Goal: Task Accomplishment & Management: Complete application form

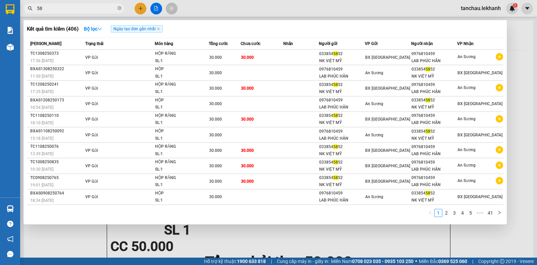
type input "5"
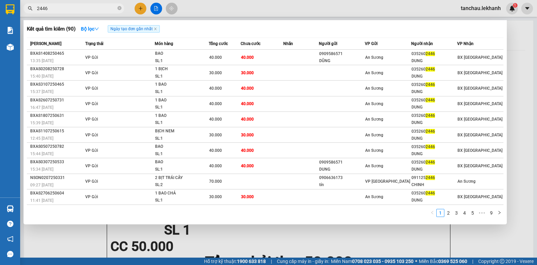
type input "2446"
click at [119, 7] on icon "close-circle" at bounding box center [119, 8] width 4 height 4
type input "2446"
click at [143, 10] on div at bounding box center [268, 132] width 537 height 265
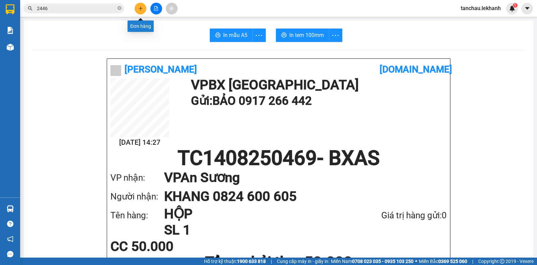
click at [143, 10] on icon "plus" at bounding box center [140, 8] width 5 height 5
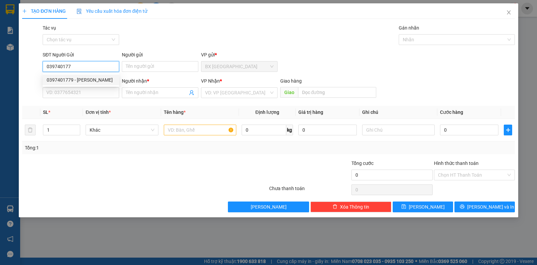
click at [71, 78] on div "0397401779 - [PERSON_NAME]" at bounding box center [81, 79] width 68 height 7
type input "0397401779"
type input "VINH"
type input "0903828849"
type input "PHÚC"
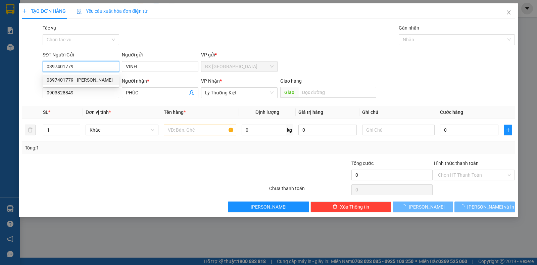
type input "30.000"
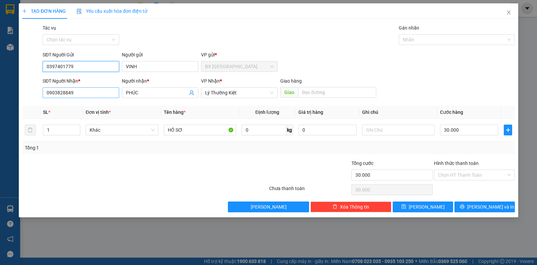
type input "0397401779"
click at [77, 87] on input "0903828849" at bounding box center [81, 92] width 77 height 11
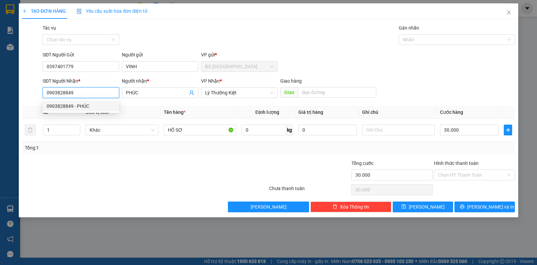
drag, startPoint x: 78, startPoint y: 91, endPoint x: 19, endPoint y: 92, distance: 58.4
click at [19, 92] on div "TẠO ĐƠN HÀNG Yêu cầu xuất hóa đơn điện tử Transit Pickup Surcharge Ids Transit …" at bounding box center [268, 110] width 499 height 214
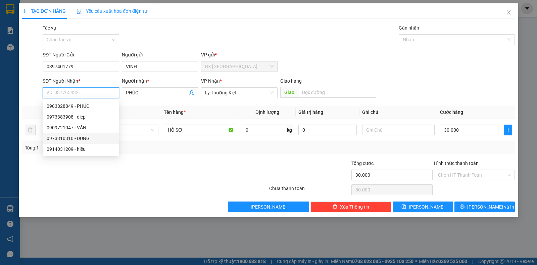
click at [64, 141] on div "0973310310 - DUNG" at bounding box center [81, 138] width 68 height 7
type input "0973310310"
type input "DUNG"
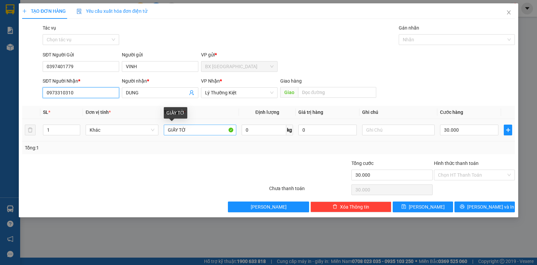
type input "0973310310"
click at [201, 132] on input "GIẤY TỜ" at bounding box center [200, 129] width 72 height 11
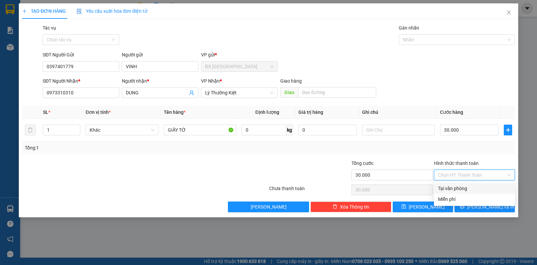
click at [463, 173] on input "Hình thức thanh toán" at bounding box center [472, 175] width 68 height 10
click at [462, 184] on div "Tại văn phòng" at bounding box center [474, 188] width 81 height 11
type input "0"
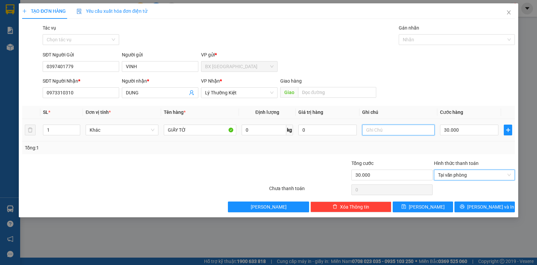
click at [389, 131] on input "text" at bounding box center [398, 129] width 72 height 11
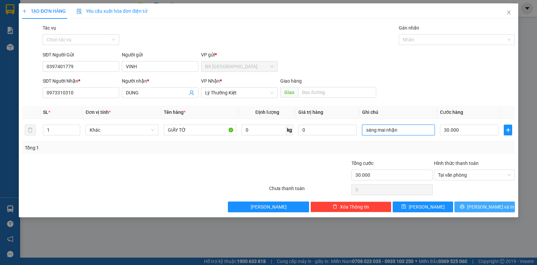
type input "sáng mai nhận"
click at [495, 208] on span "[PERSON_NAME] và In" at bounding box center [490, 206] width 47 height 7
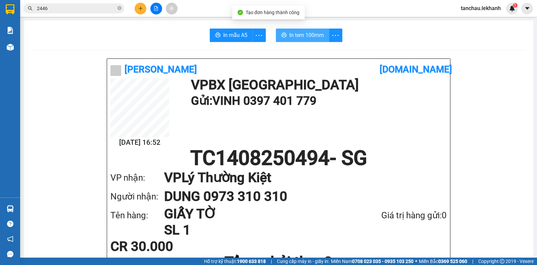
drag, startPoint x: 280, startPoint y: 29, endPoint x: 287, endPoint y: 44, distance: 17.3
click at [280, 29] on button "In tem 100mm" at bounding box center [302, 35] width 53 height 13
click at [148, 9] on div at bounding box center [156, 9] width 50 height 12
click at [144, 10] on button at bounding box center [141, 9] width 12 height 12
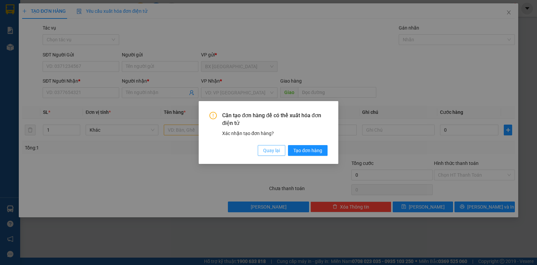
drag, startPoint x: 271, startPoint y: 152, endPoint x: 259, endPoint y: 147, distance: 12.6
click at [271, 152] on span "Quay lại" at bounding box center [271, 150] width 17 height 7
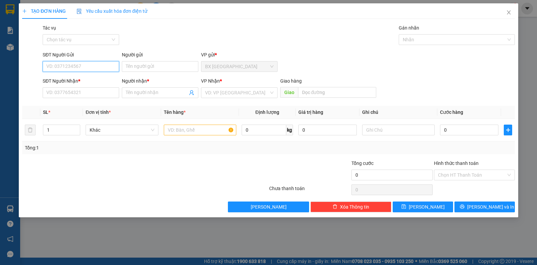
click at [74, 70] on input "SĐT Người Gửi" at bounding box center [81, 66] width 77 height 11
click at [70, 83] on div "0886185166 - NGÂN" at bounding box center [81, 79] width 68 height 7
type input "0886185166"
type input "NGÂN"
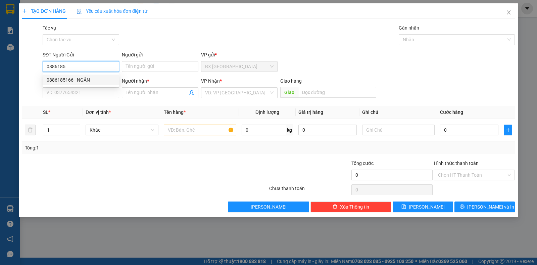
type input "0964937161"
type input "TÂM"
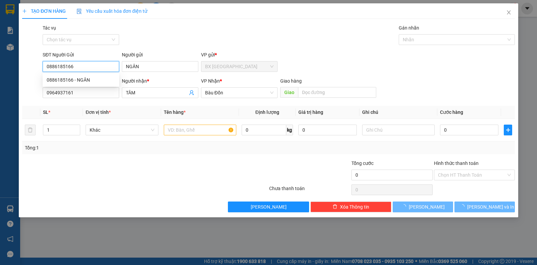
type input "30.000"
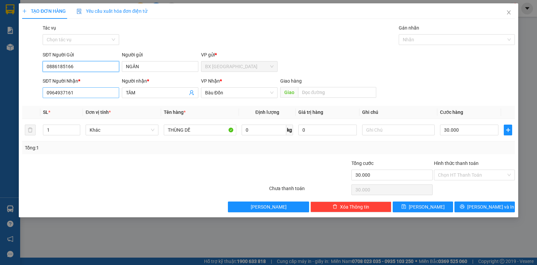
type input "0886185166"
drag, startPoint x: 81, startPoint y: 92, endPoint x: 83, endPoint y: 96, distance: 4.7
click at [81, 93] on input "0964937161" at bounding box center [81, 92] width 77 height 11
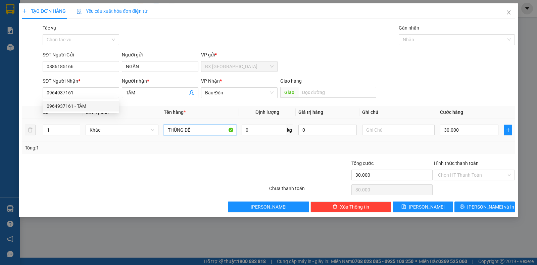
click at [202, 130] on input "THÙNG DẾ" at bounding box center [200, 129] width 72 height 11
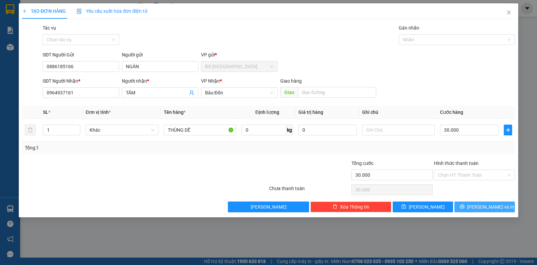
click at [472, 204] on button "[PERSON_NAME] và In" at bounding box center [484, 206] width 60 height 11
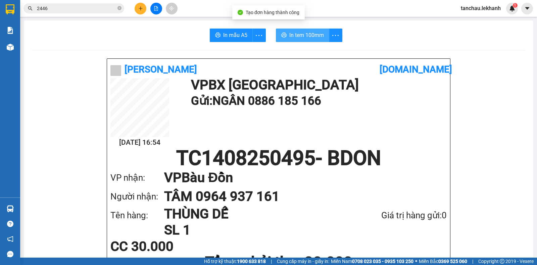
click at [303, 34] on span "In tem 100mm" at bounding box center [306, 35] width 35 height 8
click at [144, 8] on button at bounding box center [141, 9] width 12 height 12
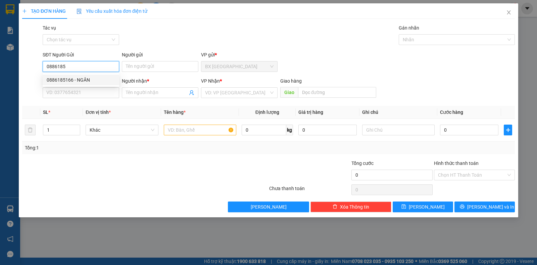
click at [76, 79] on div "0886185166 - NGÂN" at bounding box center [81, 79] width 68 height 7
type input "0886185166"
type input "NGÂN"
type input "0964937161"
type input "TÂM"
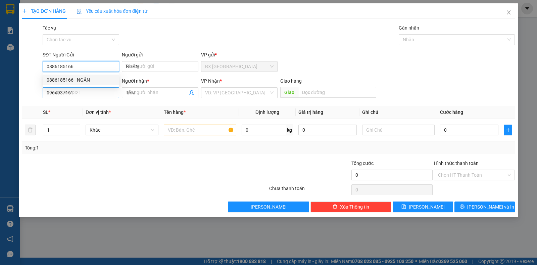
type input "30.000"
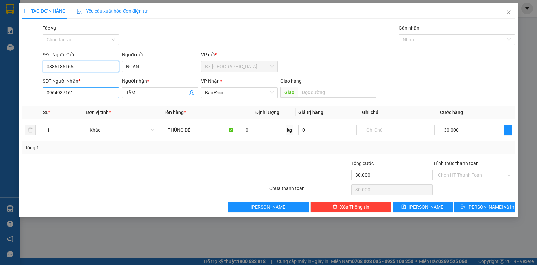
type input "0886185166"
drag, startPoint x: 88, startPoint y: 93, endPoint x: 37, endPoint y: 98, distance: 51.2
click at [37, 98] on div "SĐT Người Nhận * 0964937161 Người nhận * TÂM VP Nhận * Bàu Đồn Giao hàng Giao" at bounding box center [268, 88] width 494 height 23
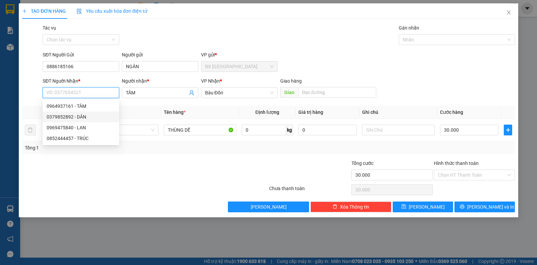
click at [53, 116] on div "0379852892 - DÂN" at bounding box center [81, 116] width 68 height 7
type input "0379852892"
type input "DÂN"
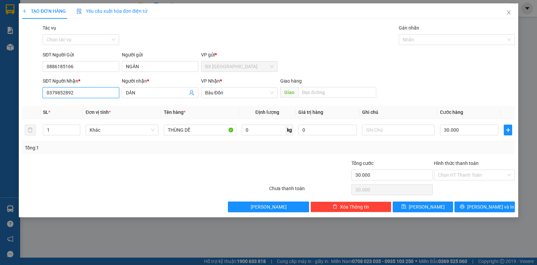
type input "0379852892"
click at [479, 217] on div "TẠO ĐƠN HÀNG Yêu cầu xuất hóa đơn điện tử Transit Pickup Surcharge Ids Transit …" at bounding box center [268, 132] width 537 height 265
click at [477, 205] on button "[PERSON_NAME] và In" at bounding box center [484, 206] width 60 height 11
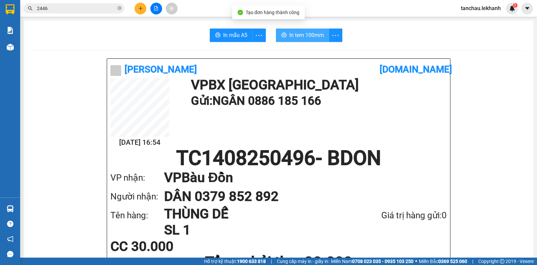
click at [292, 30] on button "In tem 100mm" at bounding box center [302, 35] width 53 height 13
click at [143, 12] on button at bounding box center [141, 9] width 12 height 12
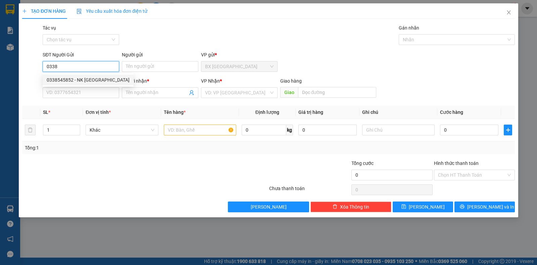
click at [85, 78] on div "0338545852 - NK [GEOGRAPHIC_DATA]" at bounding box center [88, 79] width 83 height 7
type input "0338545852"
type input "NK VIỆT MỸ"
type input "0976810459"
type input "LAB PHÚC HÂN"
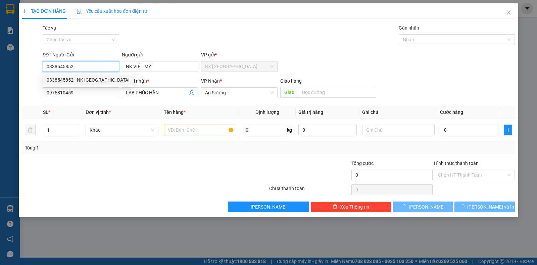
type input "30.000"
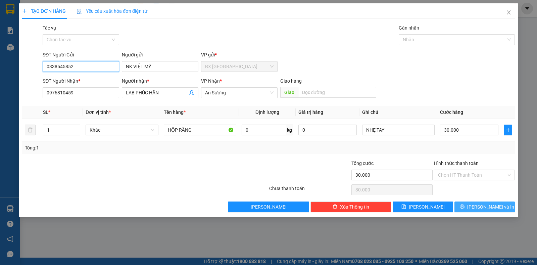
type input "0338545852"
click at [483, 209] on span "[PERSON_NAME] và In" at bounding box center [490, 206] width 47 height 7
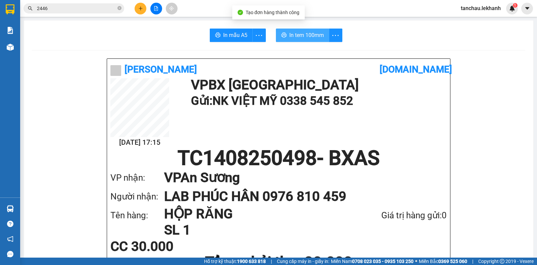
click at [304, 36] on span "In tem 100mm" at bounding box center [306, 35] width 35 height 8
